Goal: Transaction & Acquisition: Book appointment/travel/reservation

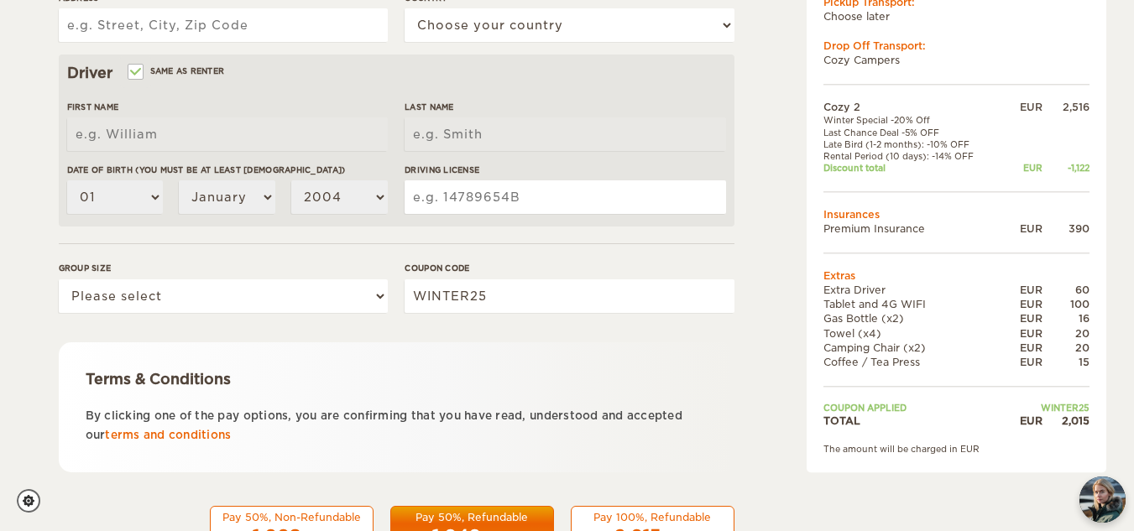
scroll to position [560, 0]
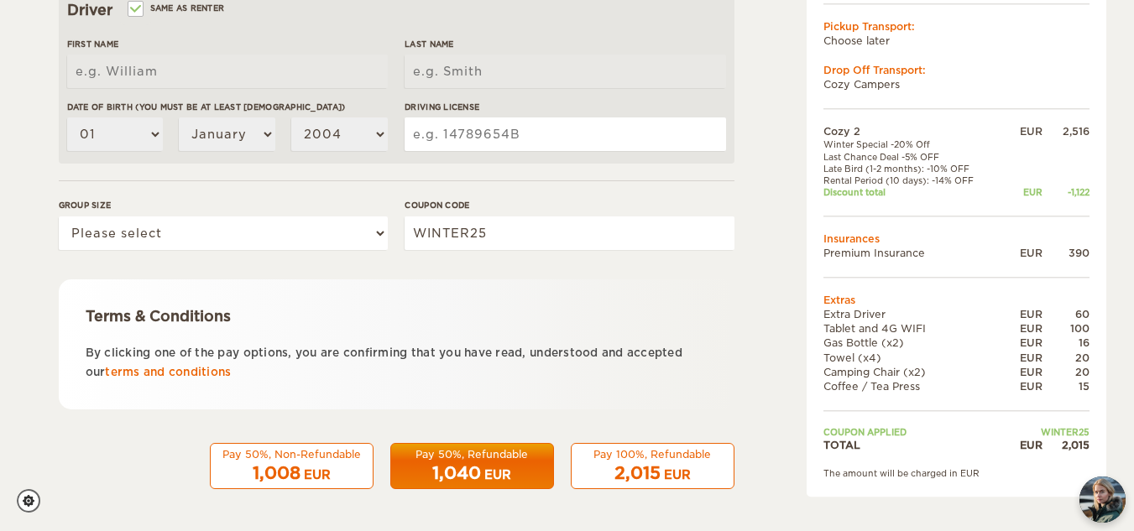
click at [689, 478] on div "EUR" at bounding box center [677, 475] width 27 height 17
click at [683, 242] on input "WINTER25" at bounding box center [569, 234] width 329 height 34
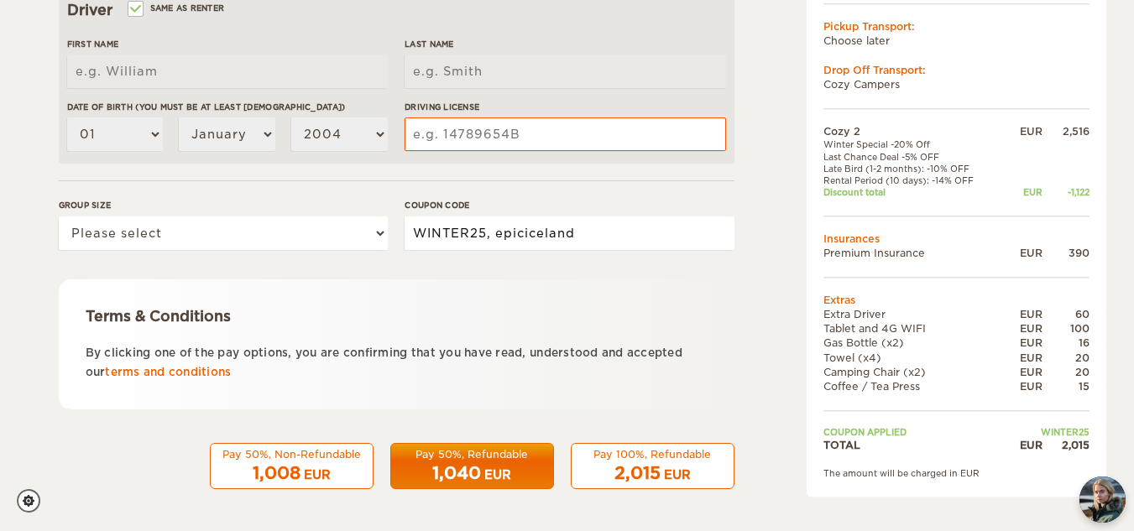
type input "WINTER25, epiciceland"
click at [566, 268] on form "Renter First Name Last Name Date of birth (You must be at least [DEMOGRAPHIC_DA…" at bounding box center [397, 47] width 676 height 884
click at [661, 469] on div "2,015 EUR" at bounding box center [653, 474] width 142 height 24
click at [524, 269] on form "Renter First Name Last Name Date of birth (You must be at least [DEMOGRAPHIC_DA…" at bounding box center [397, 47] width 676 height 884
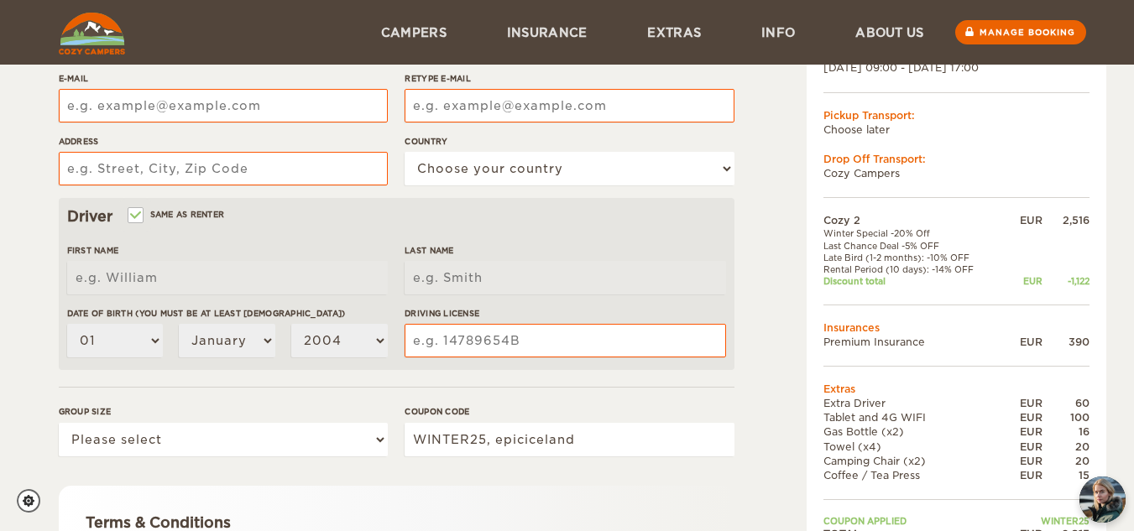
scroll to position [0, 0]
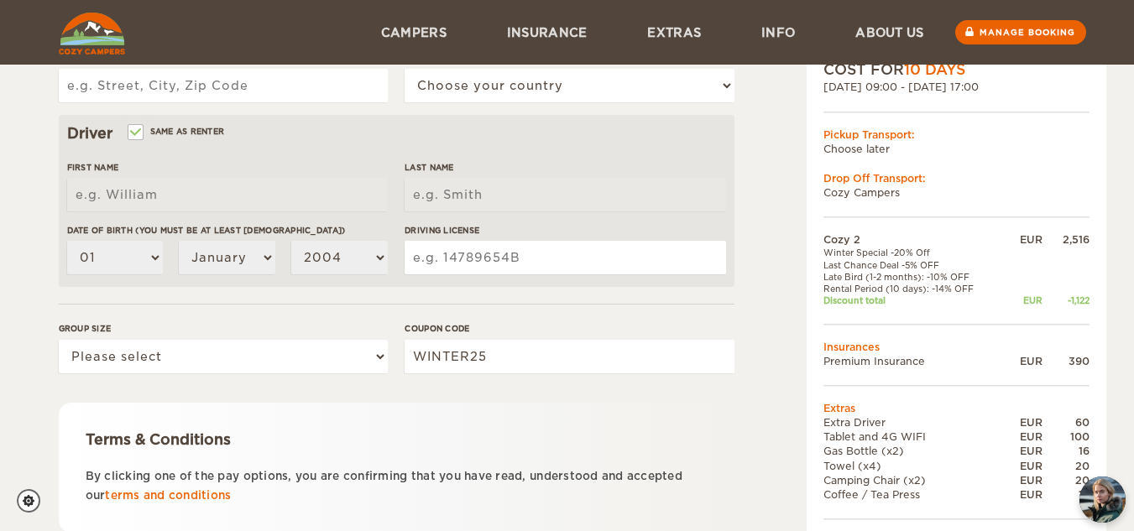
scroll to position [429, 0]
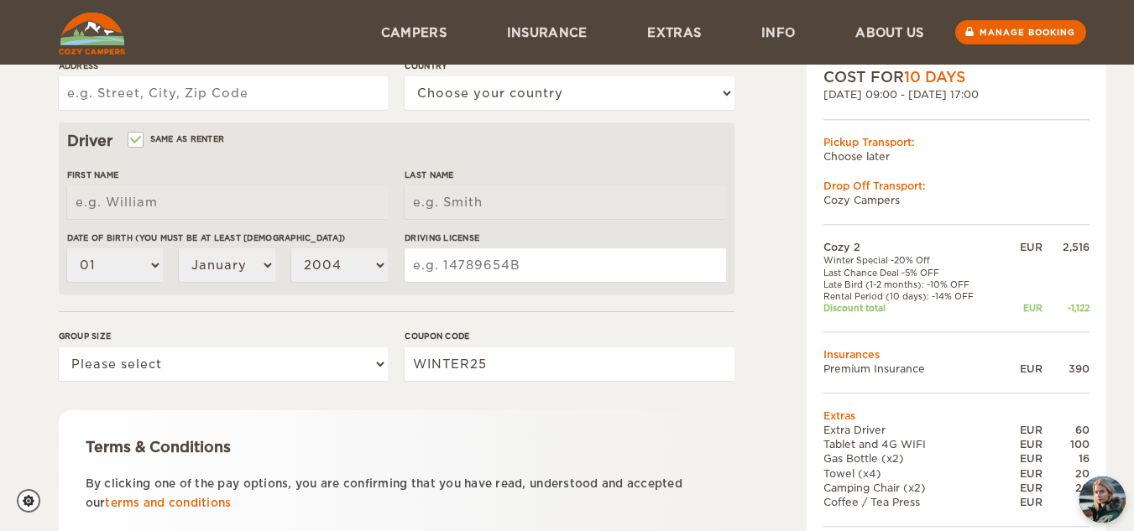
click at [646, 411] on div "Terms & Conditions By clicking one of the pay options, you are confirming that …" at bounding box center [397, 476] width 676 height 130
click at [671, 369] on input "WINTER25" at bounding box center [569, 365] width 329 height 34
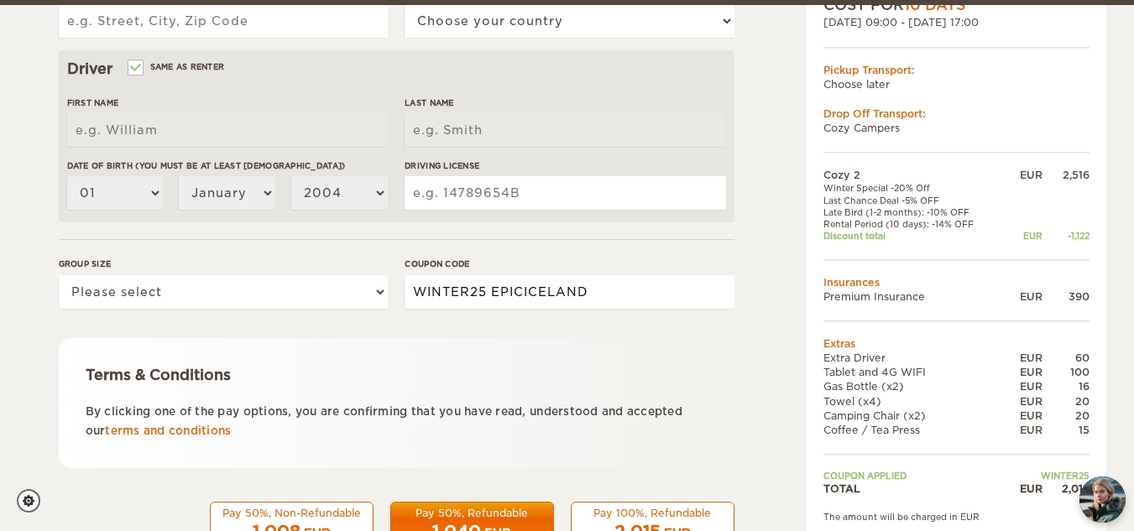
scroll to position [560, 0]
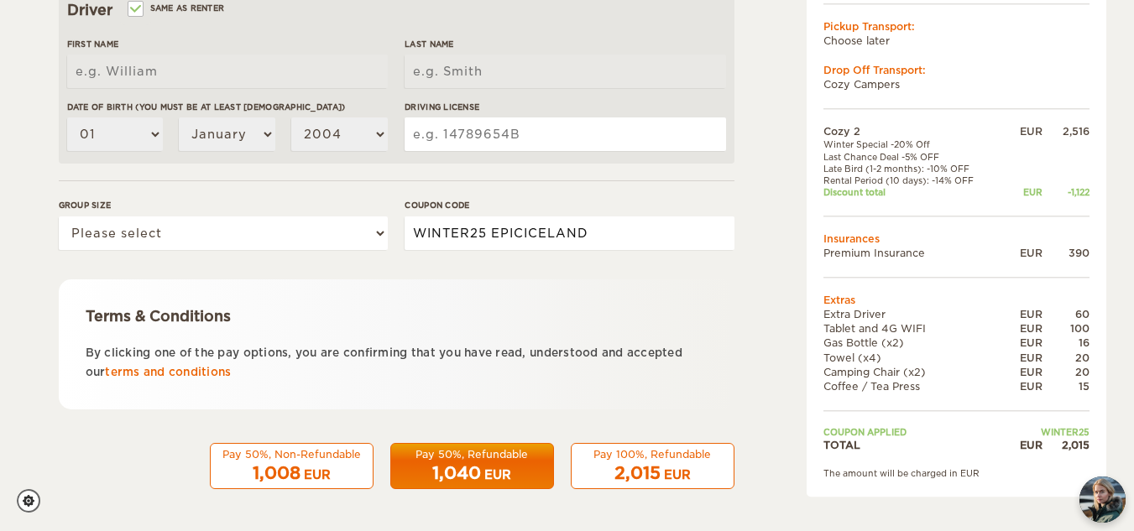
type input "WINTER25 EPICICELAND"
click at [703, 480] on div "2,015 EUR" at bounding box center [653, 474] width 142 height 24
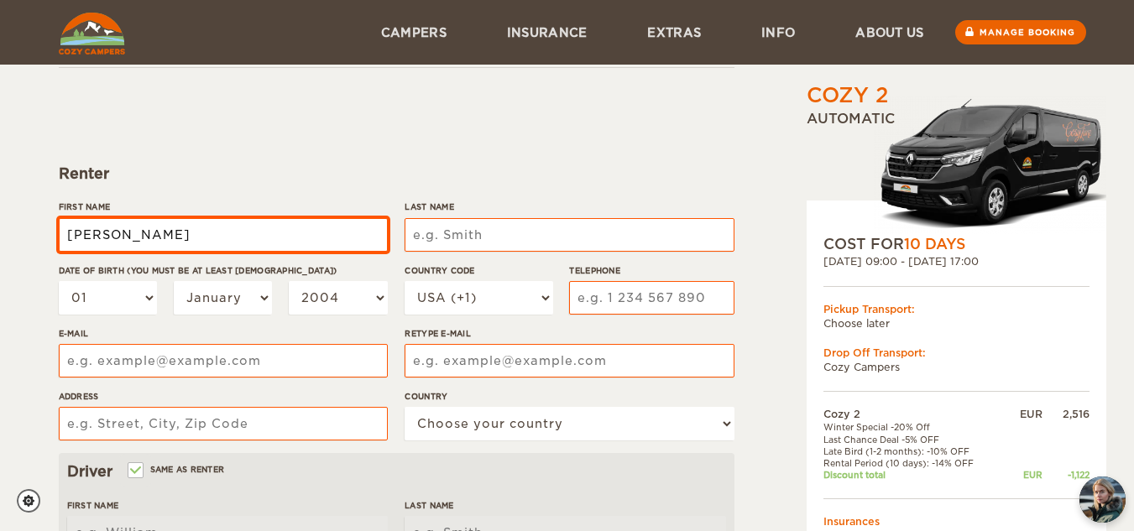
type input "ASHLEY"
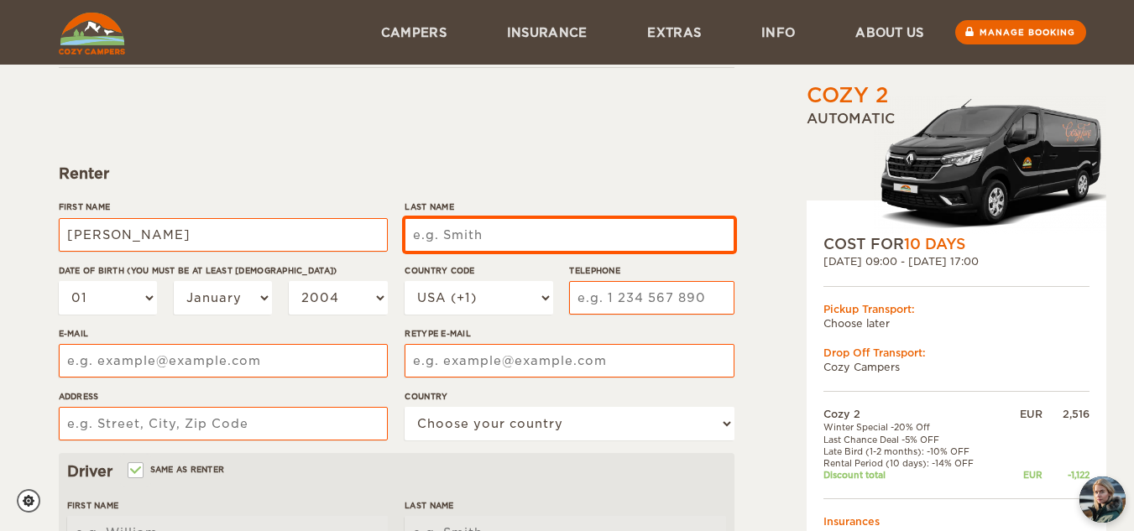
type input "ASHLEY"
type input "MAKARA"
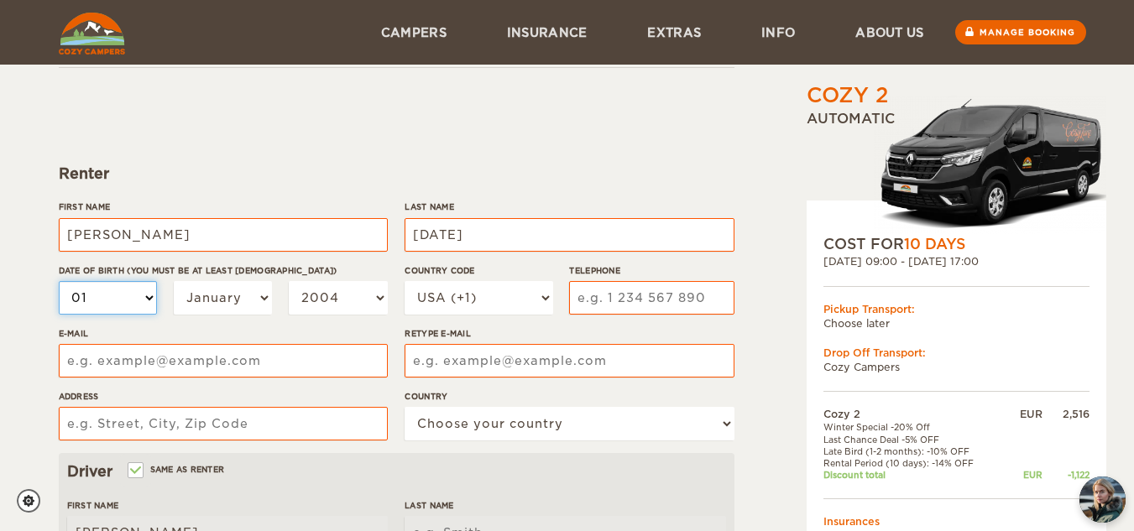
type input "MAKARA"
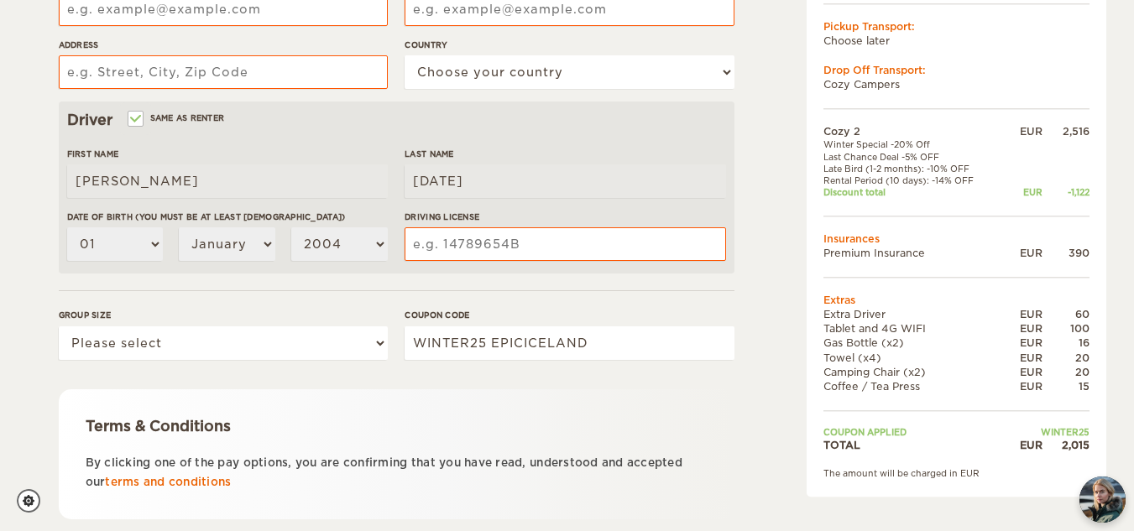
scroll to position [463, 0]
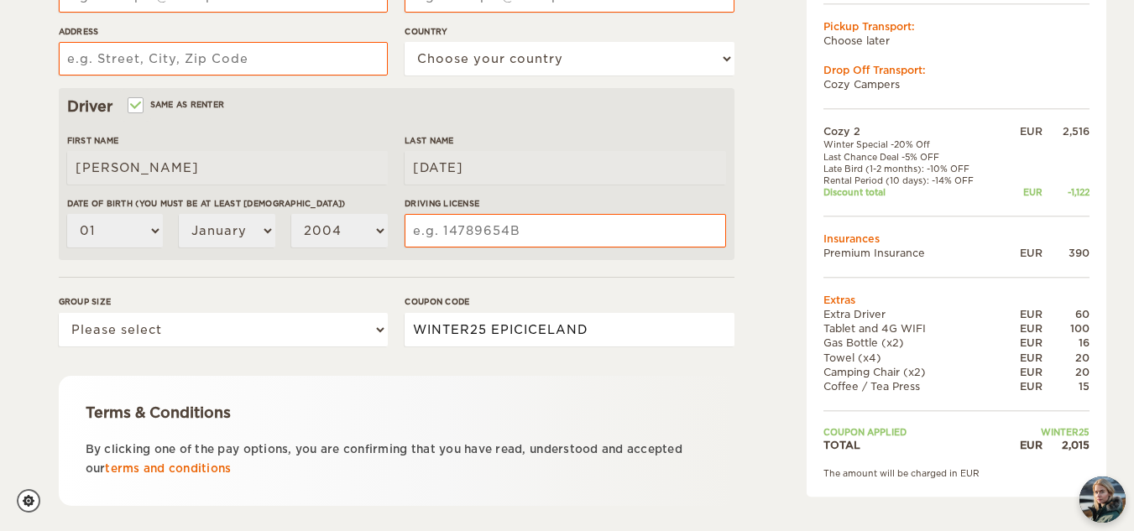
click at [489, 327] on input "WINTER25 EPICICELAND" at bounding box center [569, 330] width 329 height 34
type input "EPICICELAND"
click at [434, 384] on div "Terms & Conditions By clicking one of the pay options, you are confirming that …" at bounding box center [397, 441] width 676 height 130
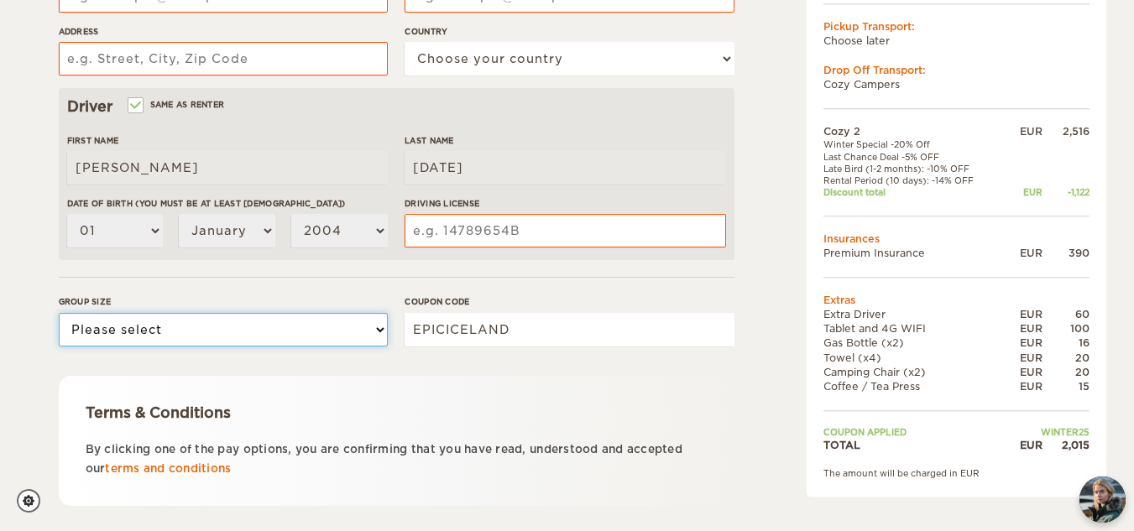
click at [361, 334] on select "Please select 1 2" at bounding box center [223, 330] width 329 height 34
select select "2"
click at [59, 313] on select "Please select 1 2" at bounding box center [223, 330] width 329 height 34
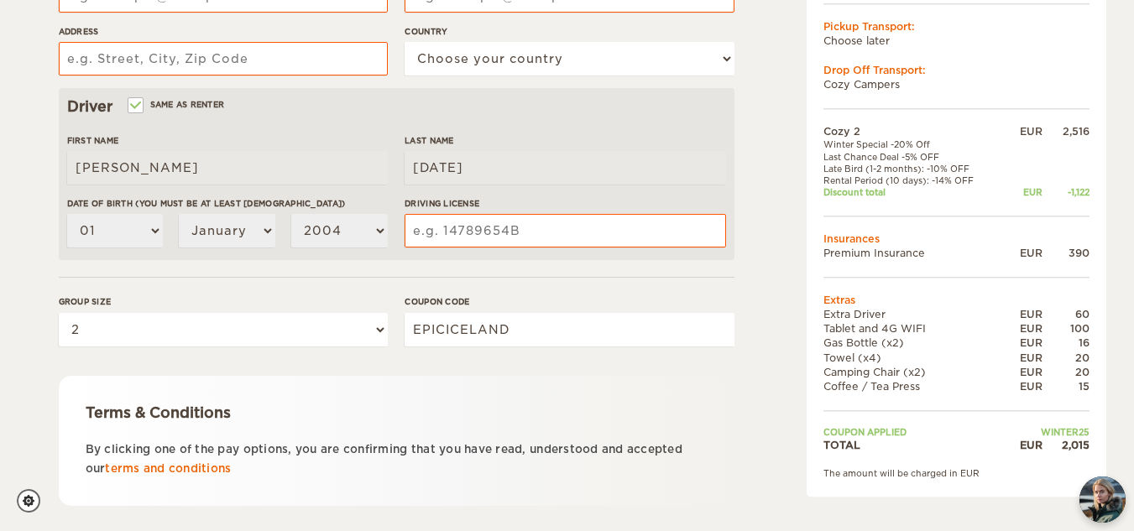
click at [475, 230] on input "Driving License" at bounding box center [565, 231] width 321 height 34
click at [736, 359] on div "Cozy 2 Expand Collapse Total 2,015 EUR Automatic COST FOR 10 Days 29. Sep 2025 …" at bounding box center [568, 114] width 1018 height 993
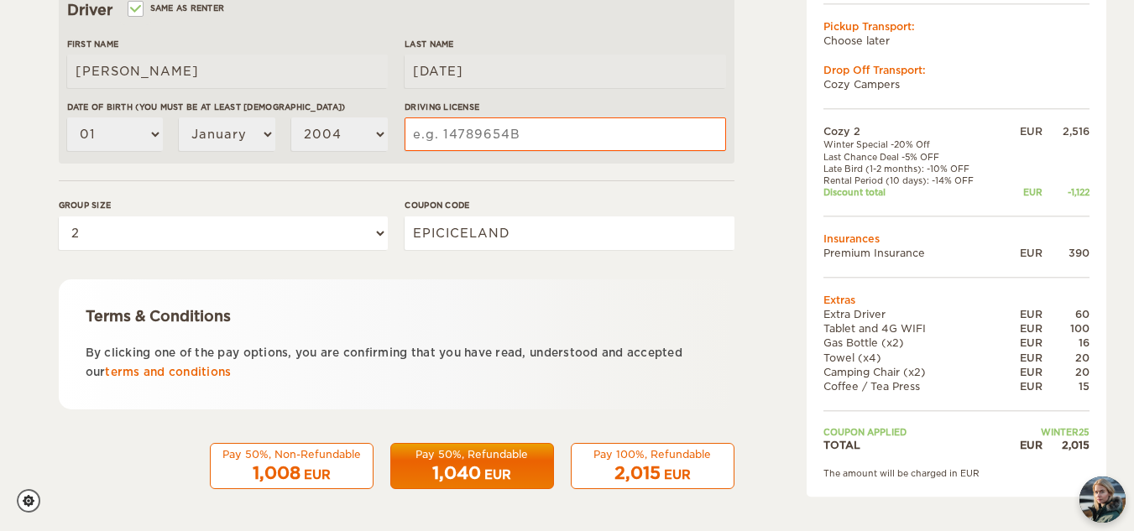
click at [661, 473] on div "2,015 EUR" at bounding box center [653, 474] width 142 height 24
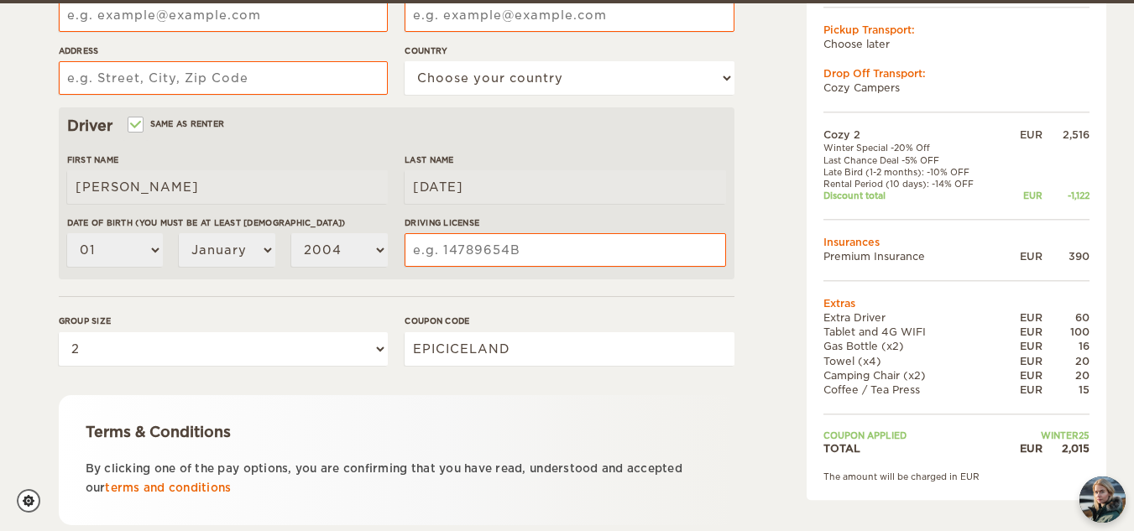
scroll to position [448, 0]
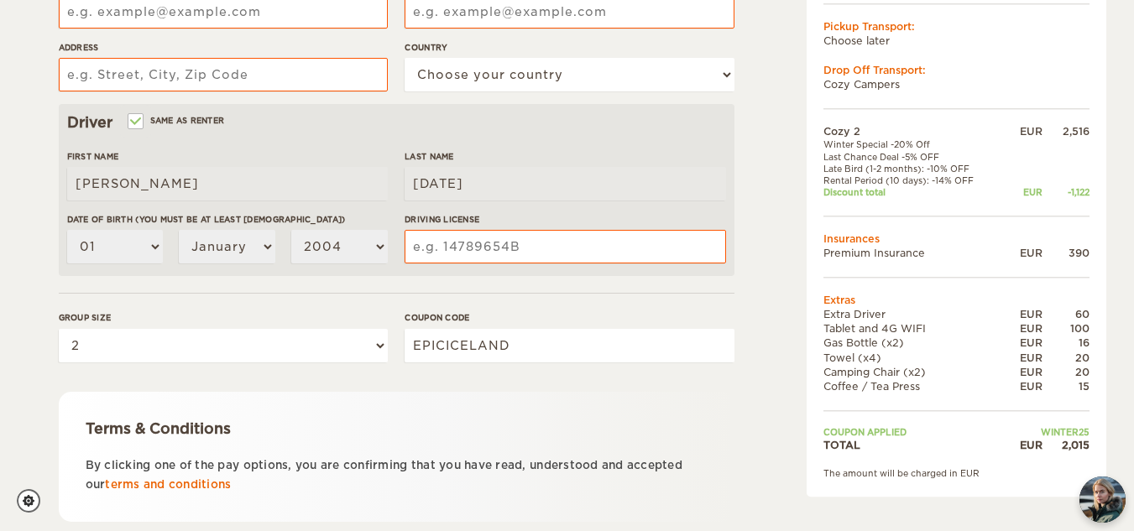
click at [919, 178] on td "Rental Period (10 days): -14% OFF" at bounding box center [915, 181] width 182 height 12
click at [872, 192] on td "Discount total" at bounding box center [915, 193] width 182 height 12
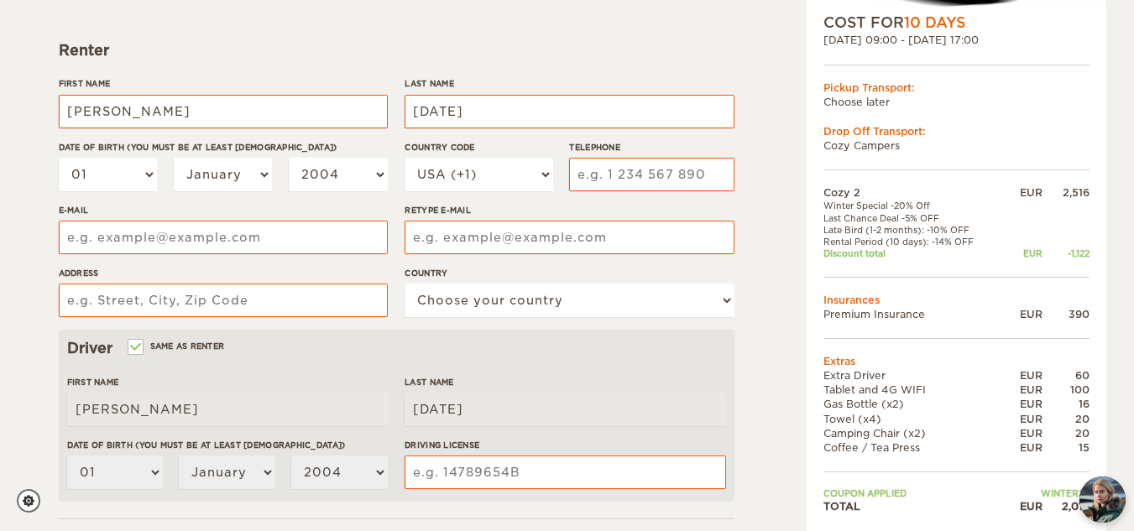
scroll to position [0, 0]
